Goal: Transaction & Acquisition: Subscribe to service/newsletter

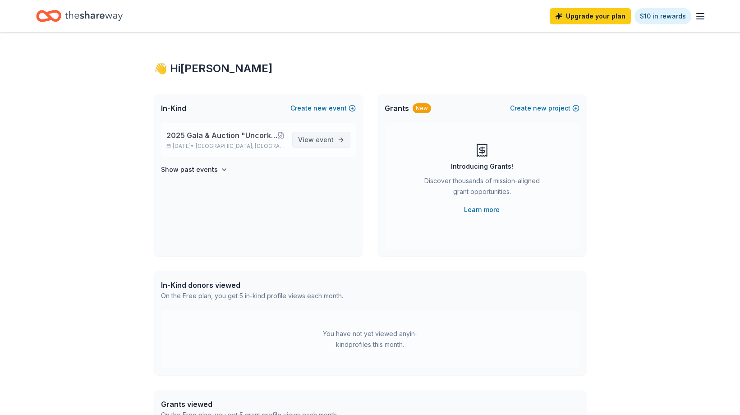
click at [310, 137] on span "View event" at bounding box center [316, 139] width 36 height 11
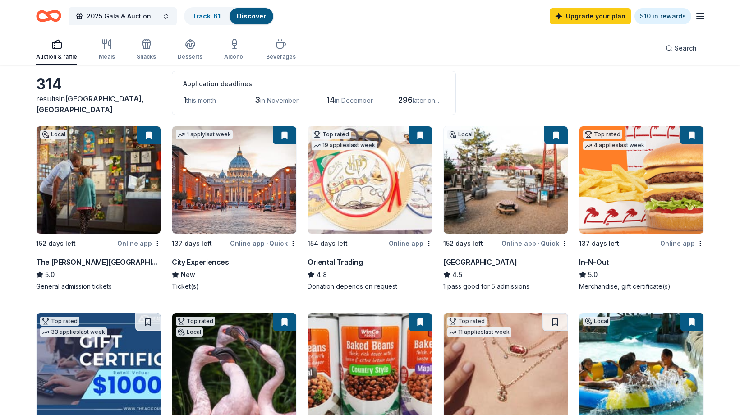
scroll to position [37, 0]
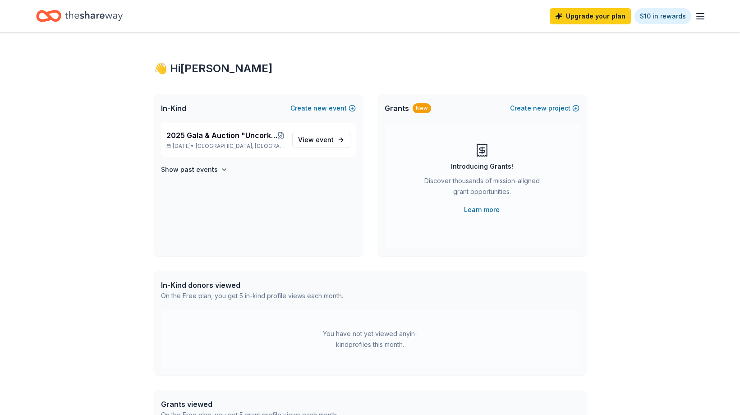
click at [699, 22] on div "Upgrade your plan $10 in rewards" at bounding box center [627, 15] width 156 height 21
click at [702, 16] on line "button" at bounding box center [699, 16] width 7 height 0
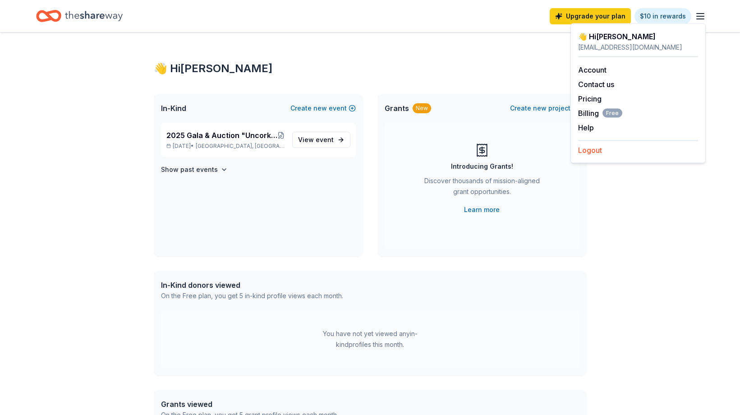
click at [596, 152] on button "Logout" at bounding box center [590, 150] width 24 height 11
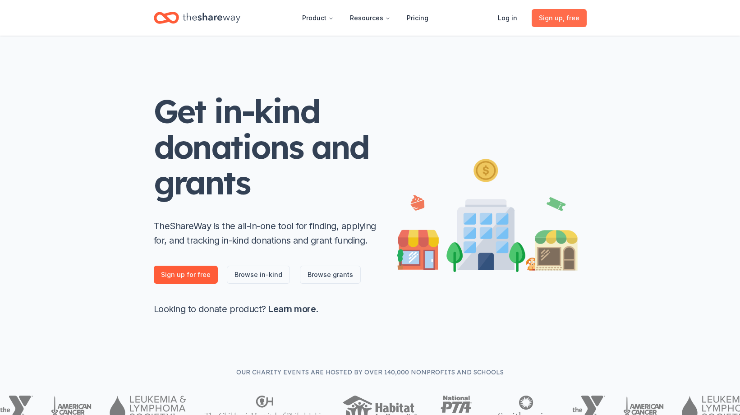
click at [564, 15] on span ", free" at bounding box center [571, 18] width 17 height 8
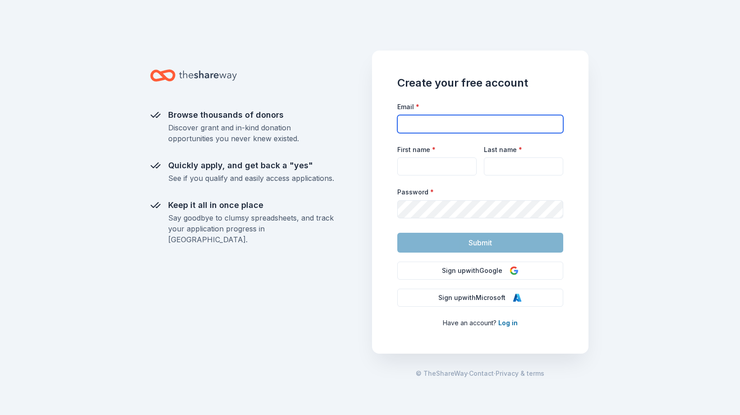
type input "[PERSON_NAME][EMAIL_ADDRESS][PERSON_NAME][DOMAIN_NAME]"
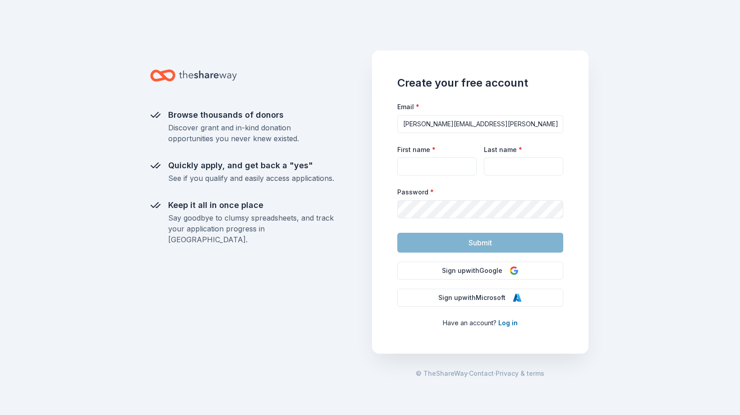
click at [609, 131] on div "Browse thousands of donors Discover grant and in-kind donation opportunities yo…" at bounding box center [370, 207] width 740 height 415
type input "[PERSON_NAME]"
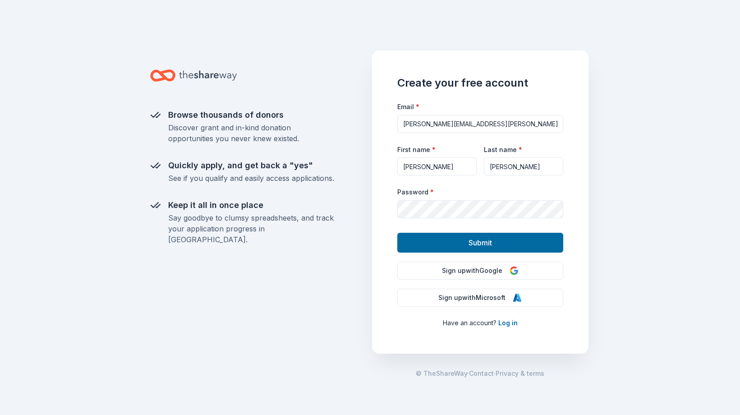
click at [639, 209] on div "Browse thousands of donors Discover grant and in-kind donation opportunities yo…" at bounding box center [370, 207] width 740 height 415
click at [489, 242] on span "Submit" at bounding box center [479, 243] width 23 height 12
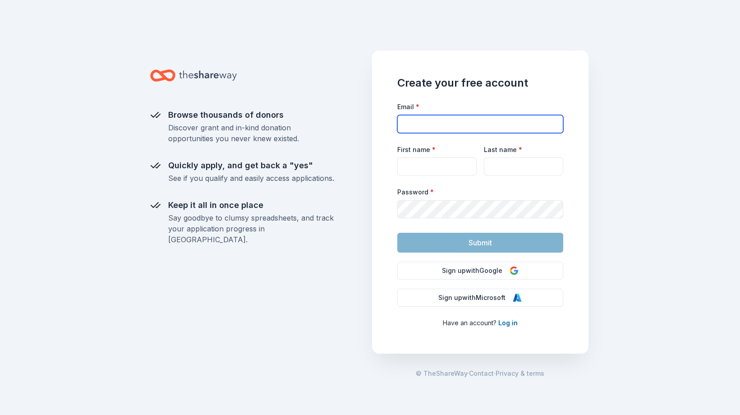
type input "[EMAIL_ADDRESS][DOMAIN_NAME]"
click at [601, 183] on div "Browse thousands of donors Discover grant and in-kind donation opportunities yo…" at bounding box center [370, 207] width 740 height 415
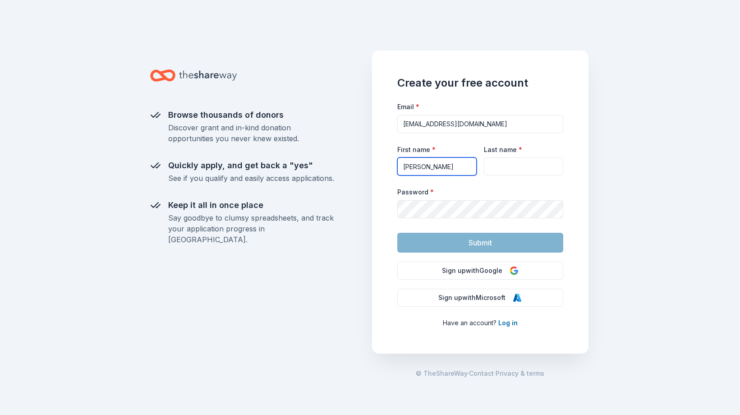
type input "[PERSON_NAME]"
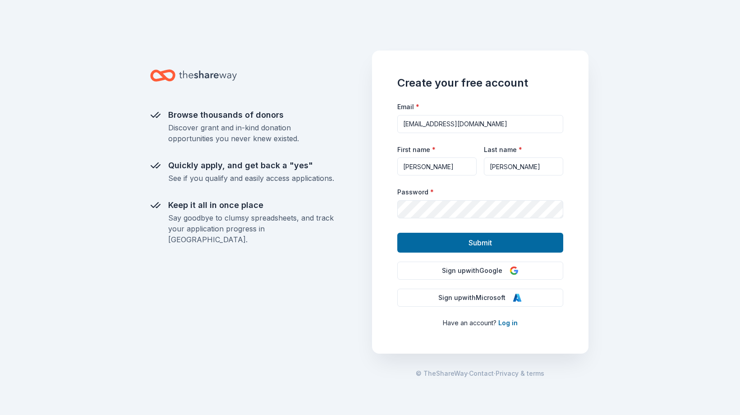
click at [683, 133] on div "Browse thousands of donors Discover grant and in-kind donation opportunities yo…" at bounding box center [370, 207] width 740 height 415
click at [485, 242] on span "Submit" at bounding box center [479, 243] width 23 height 12
